Goal: Task Accomplishment & Management: Use online tool/utility

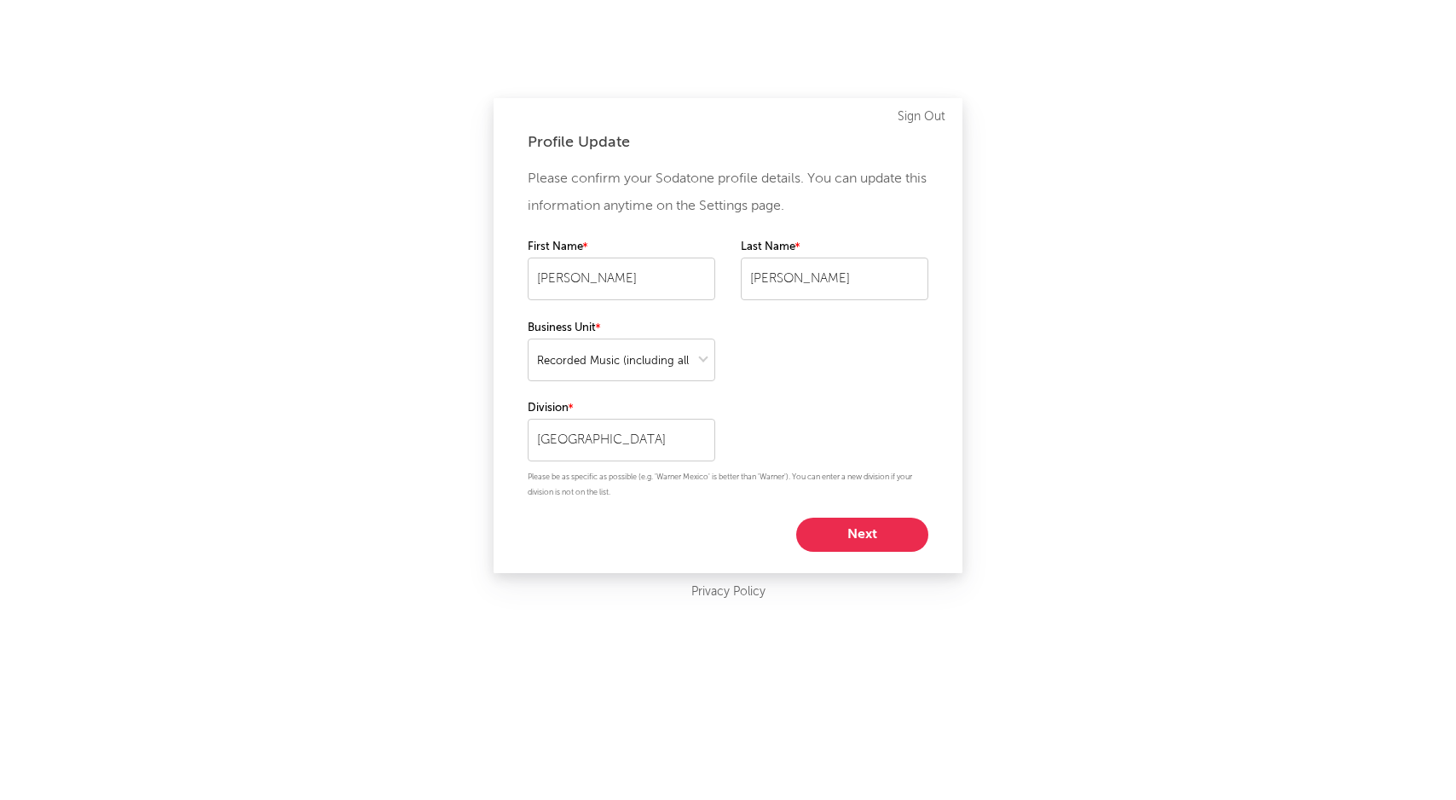
select select "recorded_music"
click at [835, 543] on button "Next" at bounding box center [862, 534] width 132 height 34
select select "other"
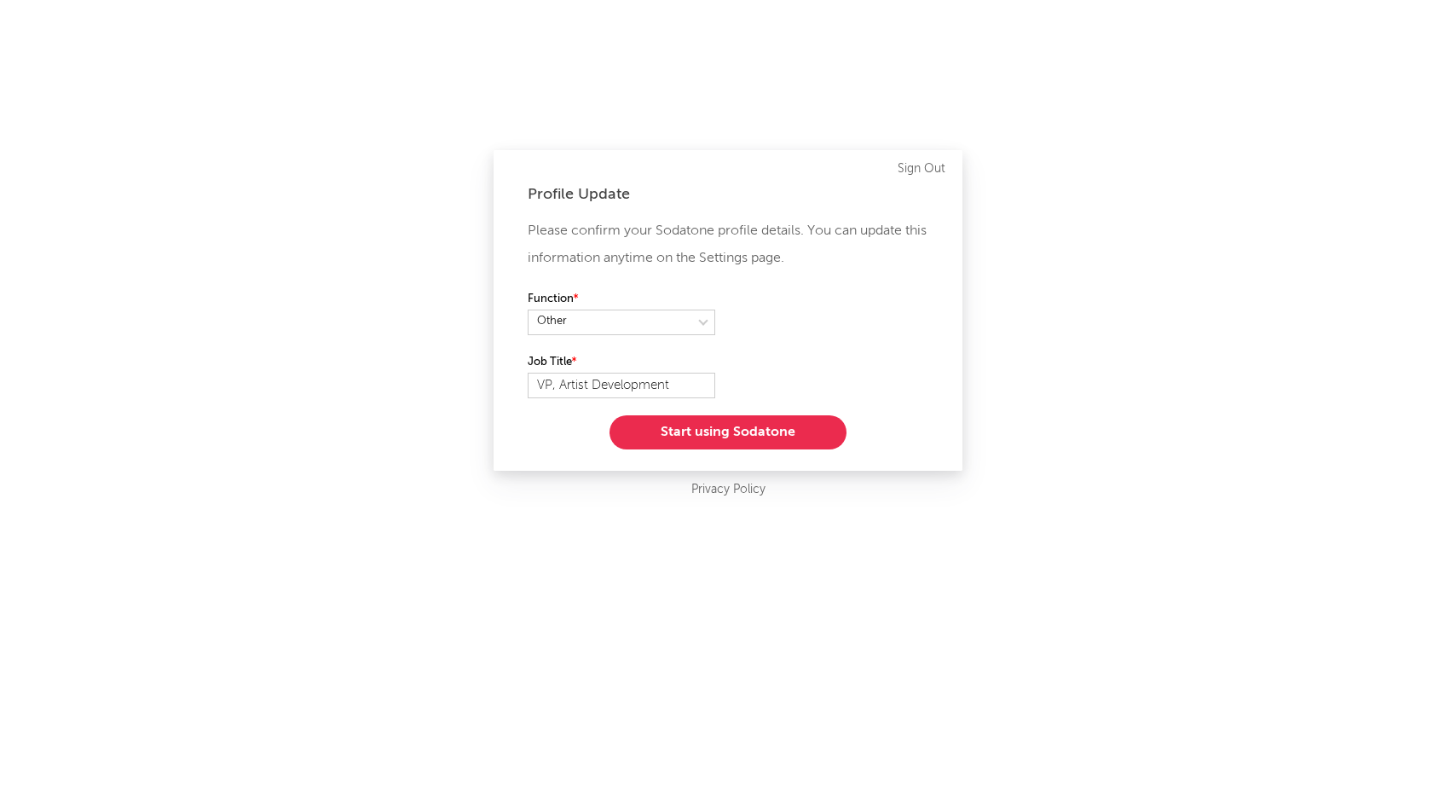
click at [806, 436] on button "Start using Sodatone" at bounding box center [727, 432] width 237 height 34
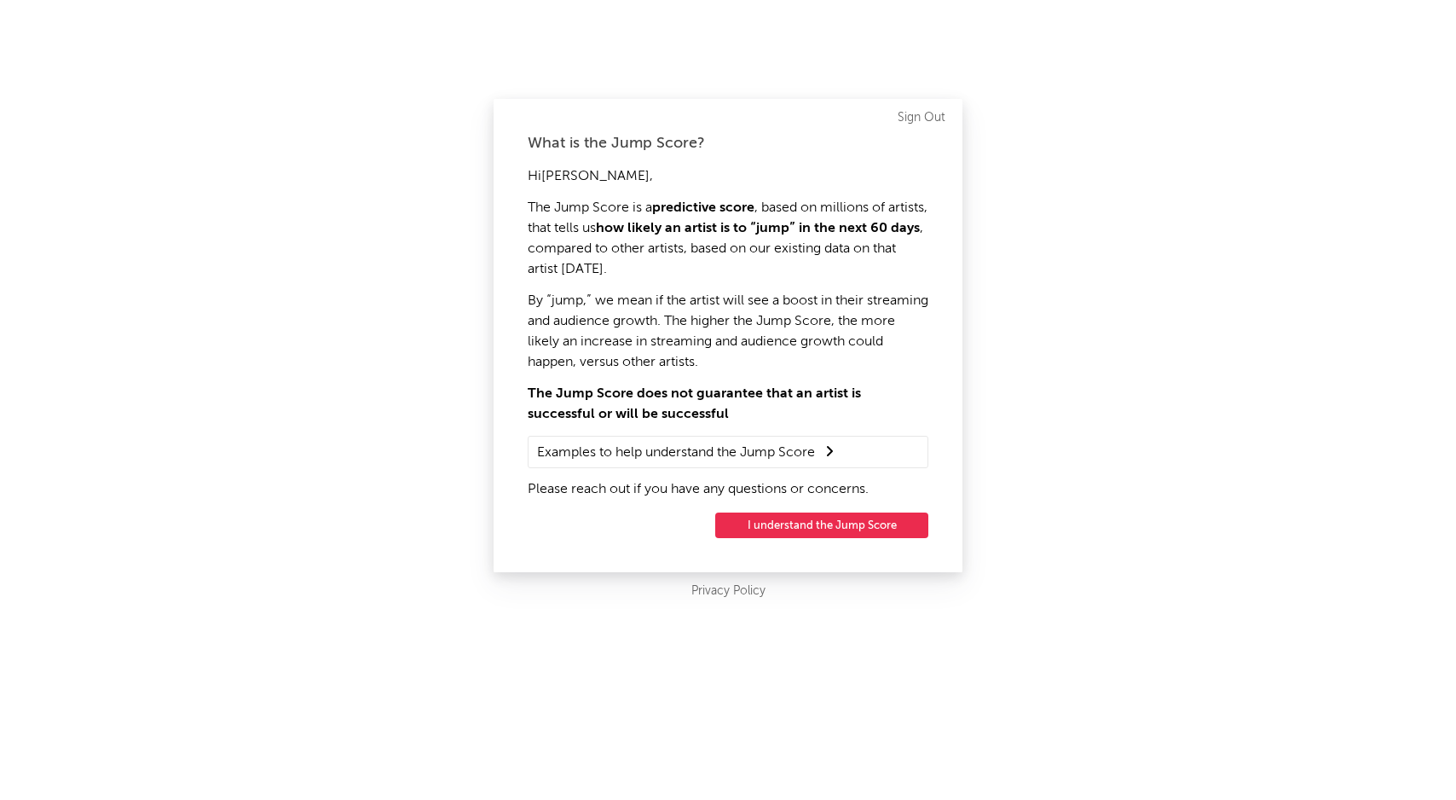
click at [788, 533] on button "I understand the Jump Score" at bounding box center [821, 525] width 213 height 26
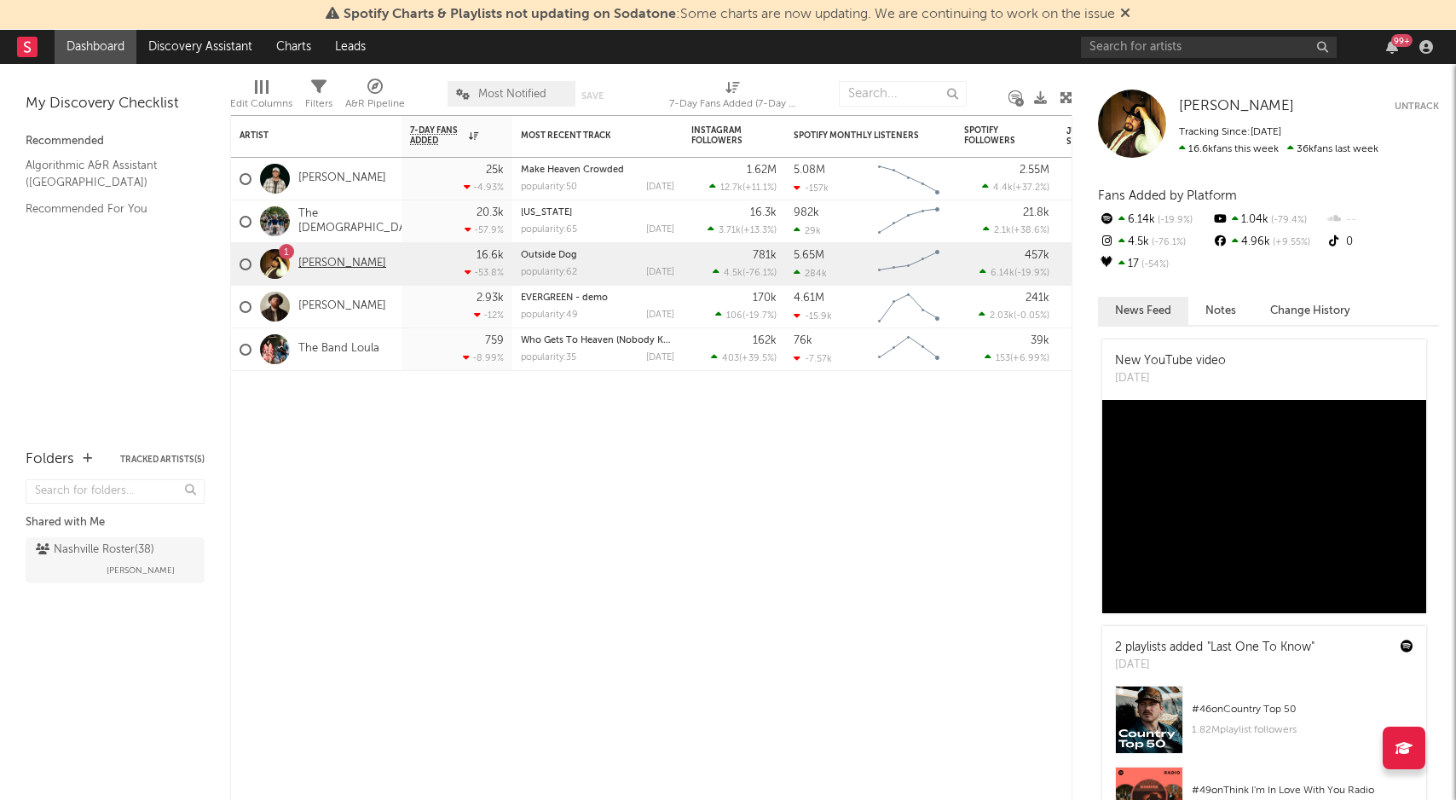
click at [349, 263] on link "[PERSON_NAME]" at bounding box center [342, 264] width 88 height 14
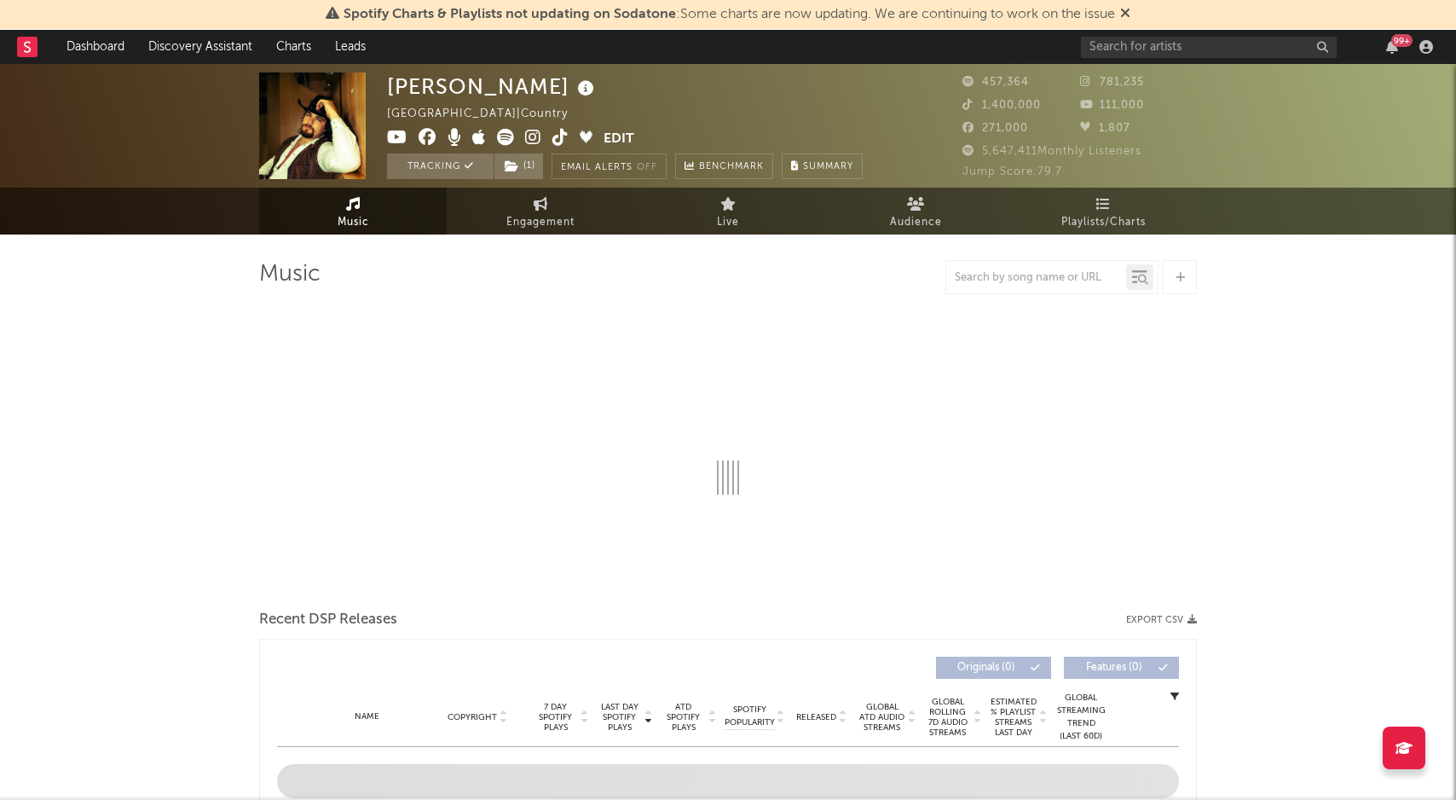
select select "6m"
